Goal: Task Accomplishment & Management: Manage account settings

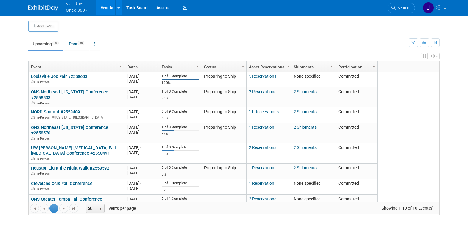
click at [77, 10] on button "Nimlok KY Onco 360" at bounding box center [80, 8] width 30 height 16
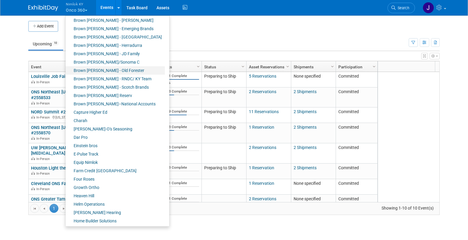
scroll to position [77, 0]
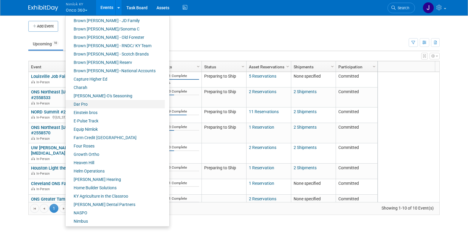
click at [94, 105] on link "Dar Pro" at bounding box center [115, 104] width 99 height 8
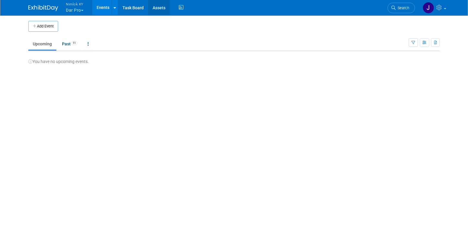
click at [160, 10] on link "Assets" at bounding box center [159, 7] width 22 height 15
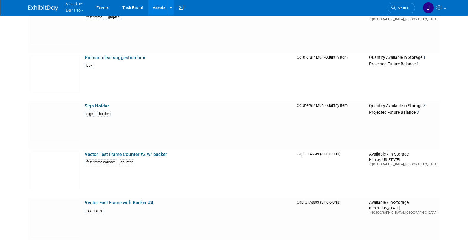
scroll to position [819, 0]
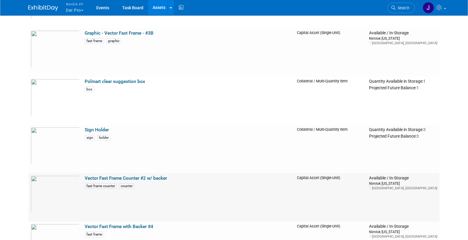
click at [162, 179] on link "Vector Fast Frame Counter #2 w/ backer" at bounding box center [126, 177] width 82 height 5
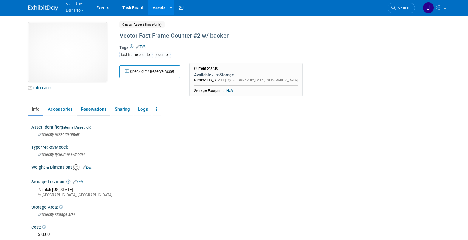
click at [95, 109] on link "Reservations" at bounding box center [93, 109] width 33 height 10
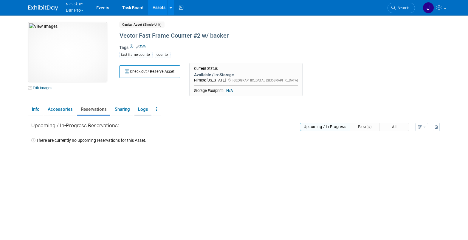
click at [143, 109] on link "Logs" at bounding box center [143, 109] width 17 height 10
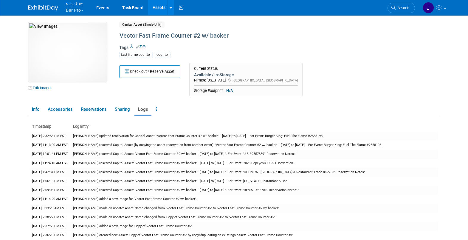
click at [81, 8] on button "Nimlok KY Dar Pro" at bounding box center [78, 8] width 26 height 16
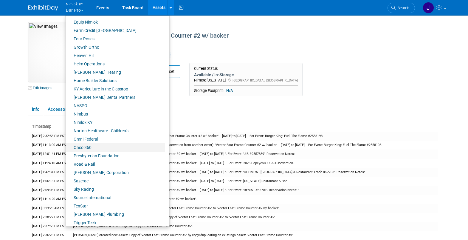
scroll to position [228, 0]
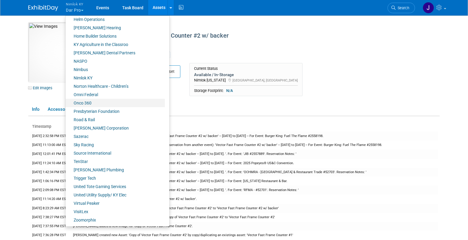
click at [89, 105] on link "Onco 360" at bounding box center [115, 103] width 99 height 8
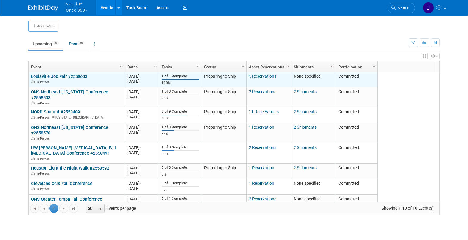
click at [73, 75] on link "Louisville Job Fair #2558603" at bounding box center [59, 76] width 56 height 5
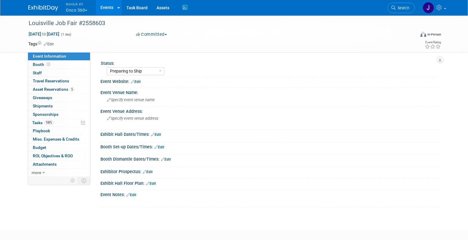
select select "Preparing to Ship"
click at [68, 91] on span "Asset Reservations 5" at bounding box center [53, 89] width 41 height 5
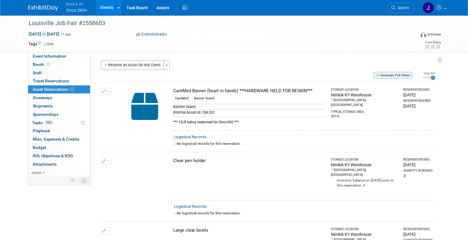
click at [402, 74] on button "Generate Pull Sheet" at bounding box center [393, 75] width 39 height 7
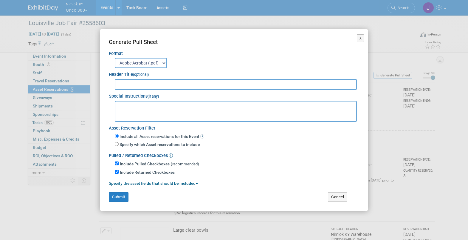
click at [275, 83] on input "text" at bounding box center [236, 84] width 242 height 11
type input "2558603"
click at [361, 39] on button "X" at bounding box center [360, 38] width 7 height 8
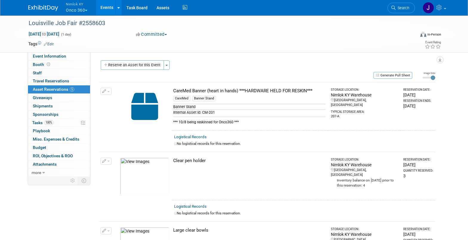
click at [87, 10] on span "button" at bounding box center [86, 10] width 2 height 1
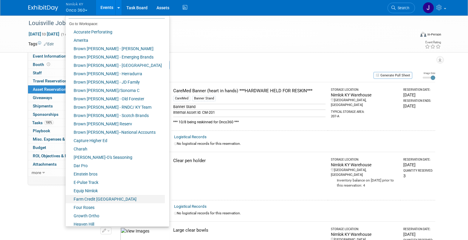
scroll to position [16, 0]
click at [95, 166] on link "Dar Pro" at bounding box center [115, 165] width 99 height 8
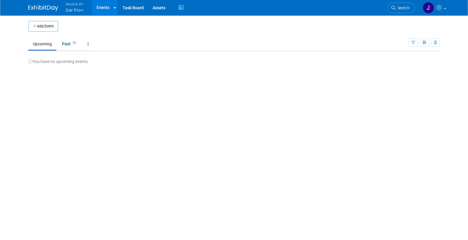
click at [171, 6] on li "Assets" at bounding box center [161, 7] width 26 height 15
click at [164, 7] on link "Assets" at bounding box center [159, 7] width 22 height 15
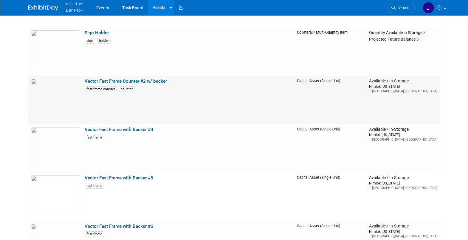
scroll to position [887, 0]
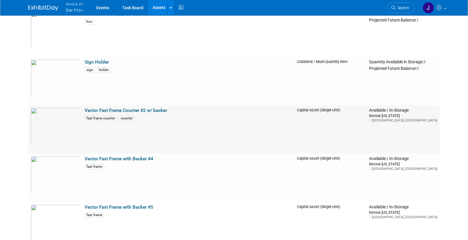
click at [138, 110] on link "Vector Fast Frame Counter #2 w/ backer" at bounding box center [126, 110] width 82 height 5
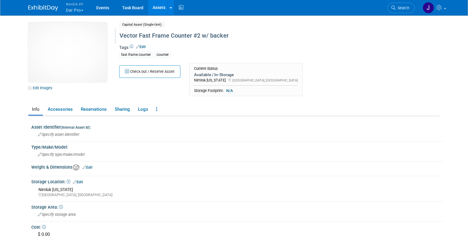
click at [232, 34] on div "Vector Fast Frame Counter #2 w/ backer" at bounding box center [254, 35] width 273 height 11
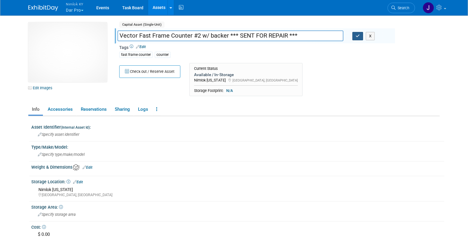
type input "Vector Fast Frame Counter #2 w/ backer *** SENT FOR REPAIR ***"
click at [359, 36] on icon "button" at bounding box center [358, 36] width 4 height 4
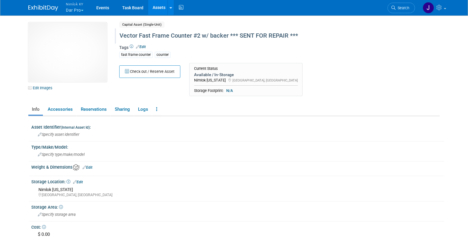
click at [275, 35] on div "Vector Fast Frame Counter #2 w/ backer *** SENT FOR REPAIR ***" at bounding box center [254, 35] width 273 height 11
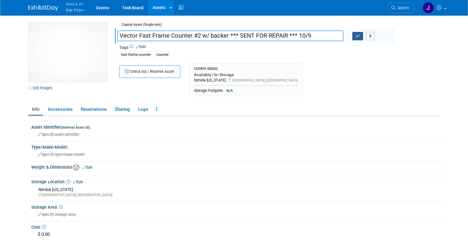
type input "Vector Fast Frame Counter #2 w/ backer *** SENT FOR REPAIR *** 10/9"
click at [355, 36] on button "button" at bounding box center [358, 36] width 11 height 8
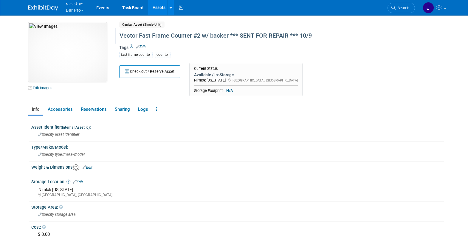
click at [70, 11] on button "Nimlok KY Dar Pro" at bounding box center [78, 8] width 26 height 16
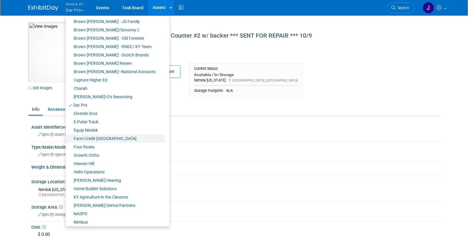
scroll to position [76, 0]
click at [110, 137] on link "Farm Credit [GEOGRAPHIC_DATA]" at bounding box center [115, 138] width 99 height 8
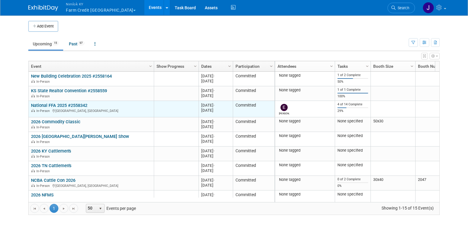
click at [81, 103] on link "National FFA 2025 #2558342" at bounding box center [59, 105] width 56 height 5
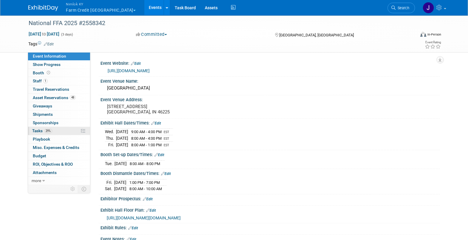
click at [63, 127] on link "29% Tasks 29%" at bounding box center [59, 131] width 62 height 8
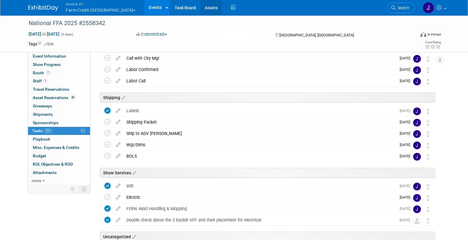
scroll to position [59, 0]
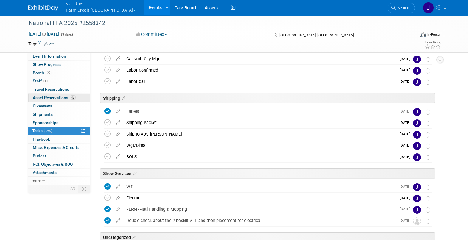
click at [45, 98] on span "Asset Reservations 48" at bounding box center [54, 97] width 43 height 5
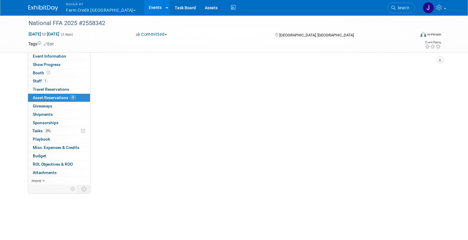
scroll to position [0, 0]
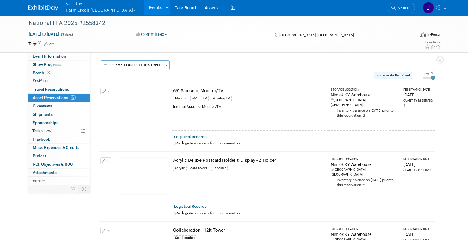
click at [390, 76] on button "Generate Pull Sheet" at bounding box center [393, 75] width 39 height 7
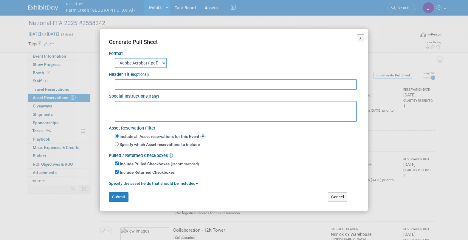
click at [250, 84] on input "text" at bounding box center [236, 84] width 242 height 11
type input "2558342"
click at [116, 195] on button "Submit" at bounding box center [119, 197] width 20 height 10
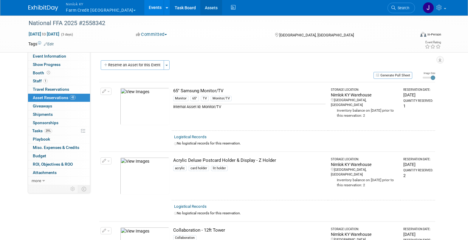
click at [200, 7] on link "Assets" at bounding box center [211, 7] width 22 height 15
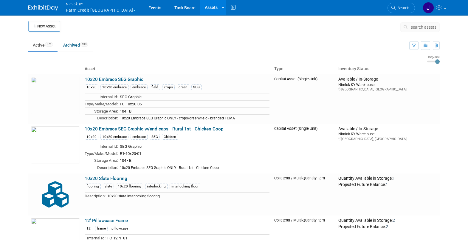
click at [429, 27] on span "search assets" at bounding box center [424, 27] width 26 height 5
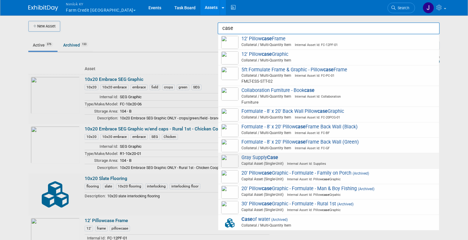
click at [254, 160] on span "Gray Supply Case Capital Asset (Single-Unit) Internal Asset Id: Supplies" at bounding box center [328, 161] width 215 height 12
type input "Gray Supply Case"
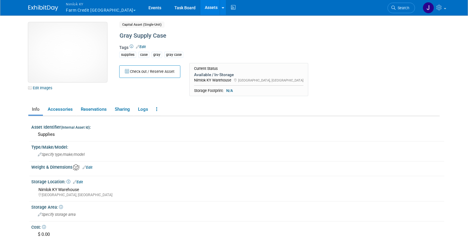
click at [82, 67] on img at bounding box center [67, 52] width 79 height 60
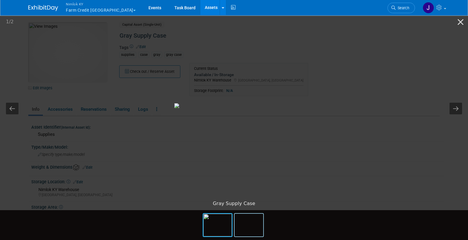
click at [250, 222] on img at bounding box center [249, 225] width 29 height 23
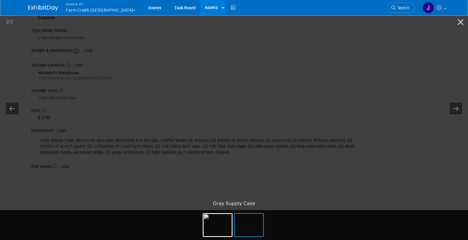
scroll to position [120, 0]
click at [460, 23] on button "Close gallery" at bounding box center [460, 22] width 15 height 14
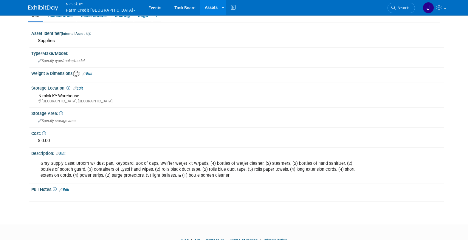
scroll to position [95, 0]
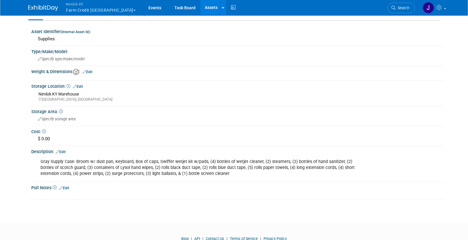
click at [218, 172] on div "Gray Supply Case: Broom w/ dust pan, Keyboard, Box of caps, Swiffer wetjet kit …" at bounding box center [201, 168] width 330 height 24
click at [195, 175] on div "Gray Supply Case: Broom w/ dust pan, Keyboard, Box of caps, Swiffer wetjet kit …" at bounding box center [201, 168] width 330 height 24
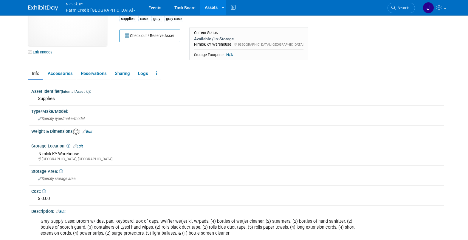
scroll to position [0, 0]
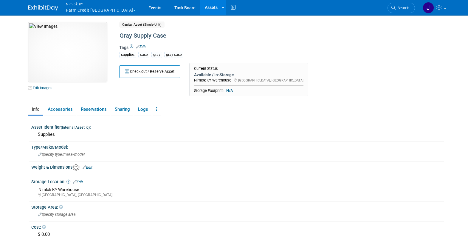
click at [200, 8] on link "Assets" at bounding box center [211, 7] width 22 height 15
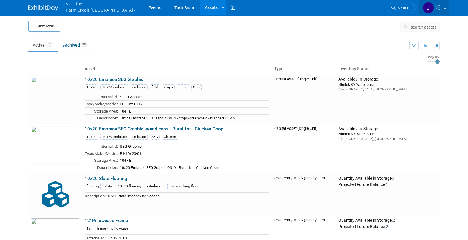
click at [445, 6] on link at bounding box center [434, 7] width 29 height 15
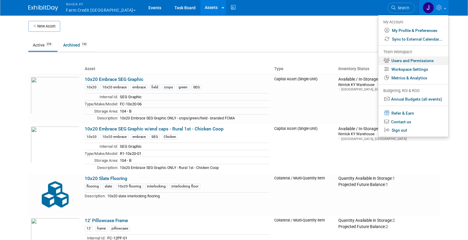
click at [432, 59] on link "Users and Permissions" at bounding box center [414, 60] width 70 height 9
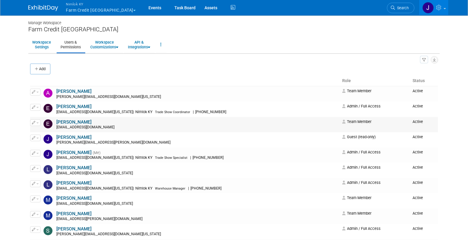
click at [40, 124] on button "button" at bounding box center [35, 122] width 10 height 7
click at [51, 142] on span "Impersonate" at bounding box center [55, 141] width 26 height 5
